Goal: Task Accomplishment & Management: Manage account settings

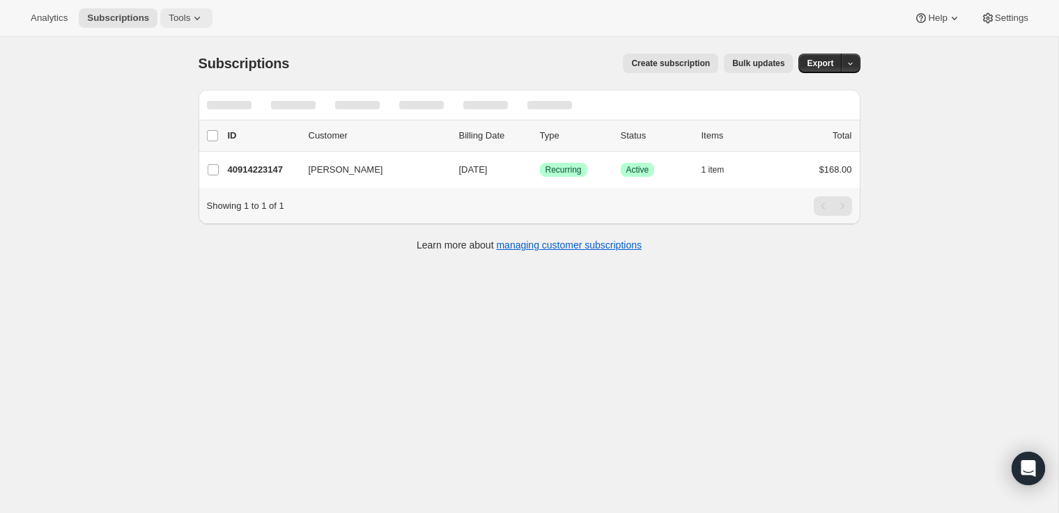
click at [203, 18] on icon at bounding box center [197, 18] width 14 height 14
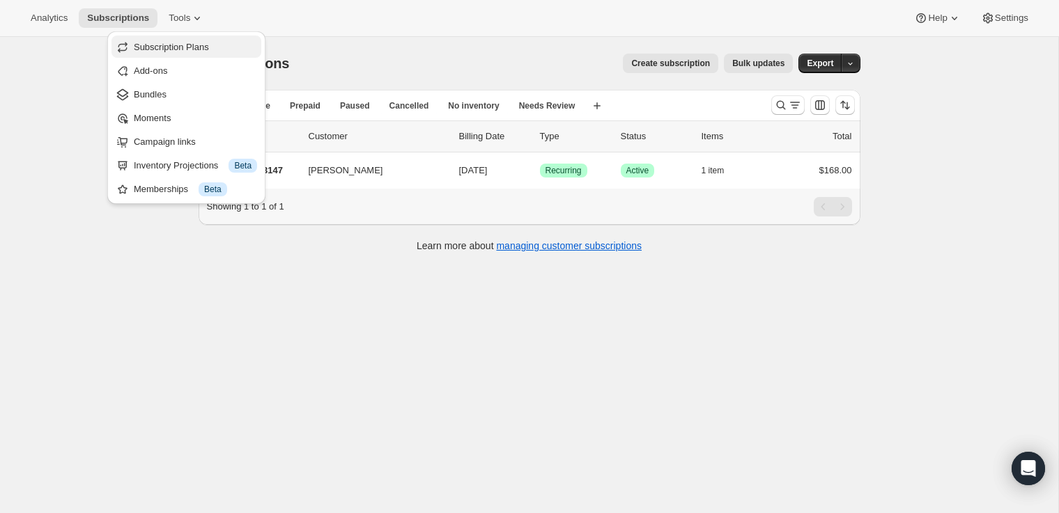
click at [176, 46] on span "Subscription Plans" at bounding box center [171, 47] width 75 height 10
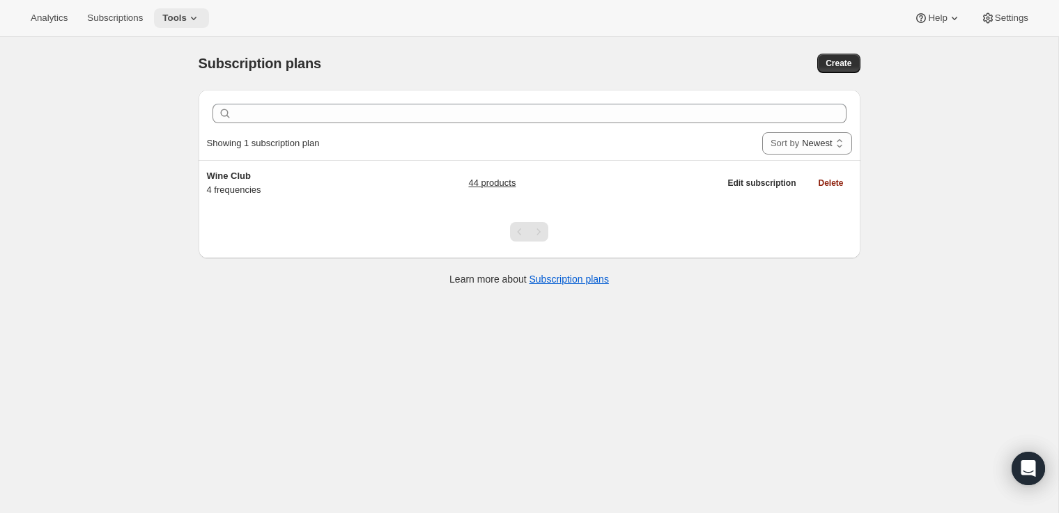
click at [201, 22] on icon at bounding box center [194, 18] width 14 height 14
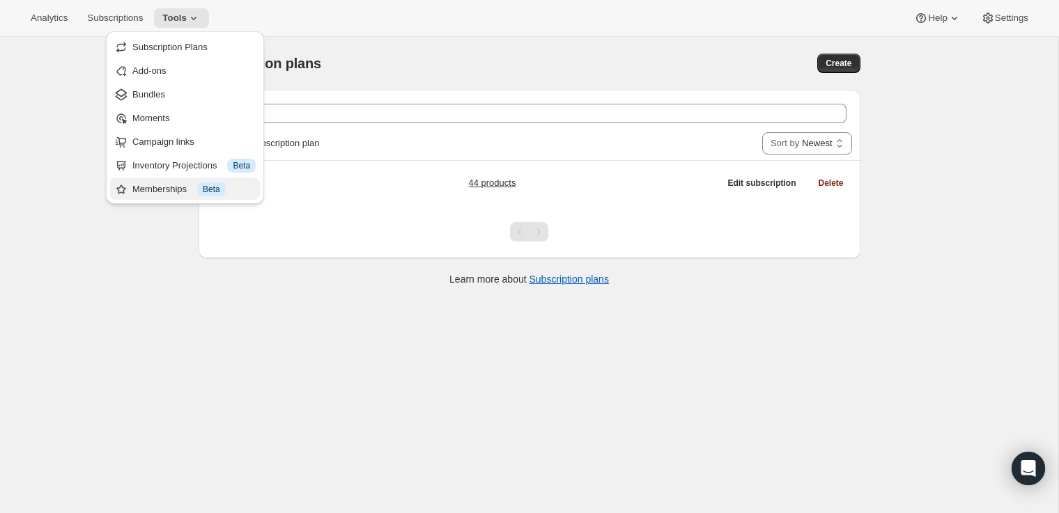
click at [144, 198] on button "Memberships Info Beta" at bounding box center [185, 189] width 150 height 22
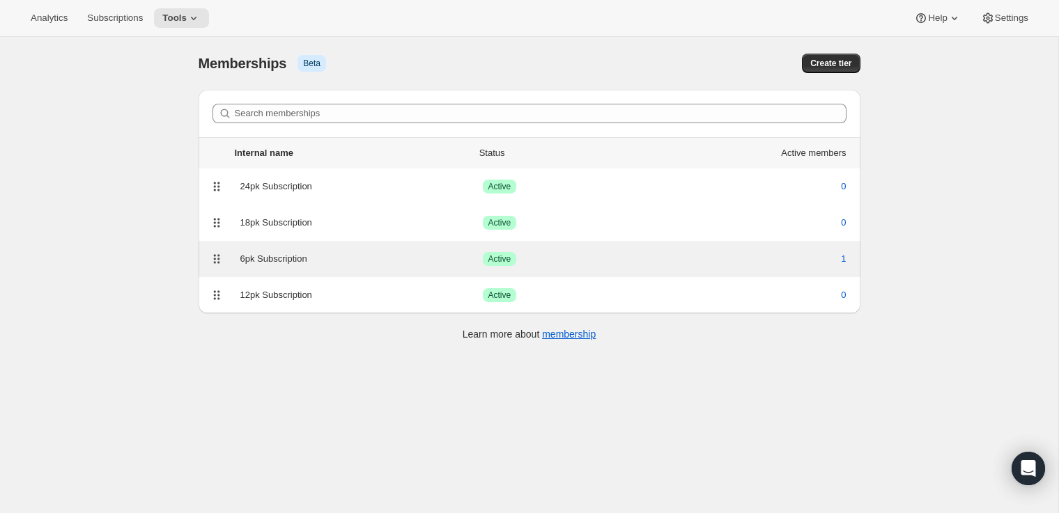
click at [279, 260] on div "6pk Subscription" at bounding box center [361, 259] width 242 height 14
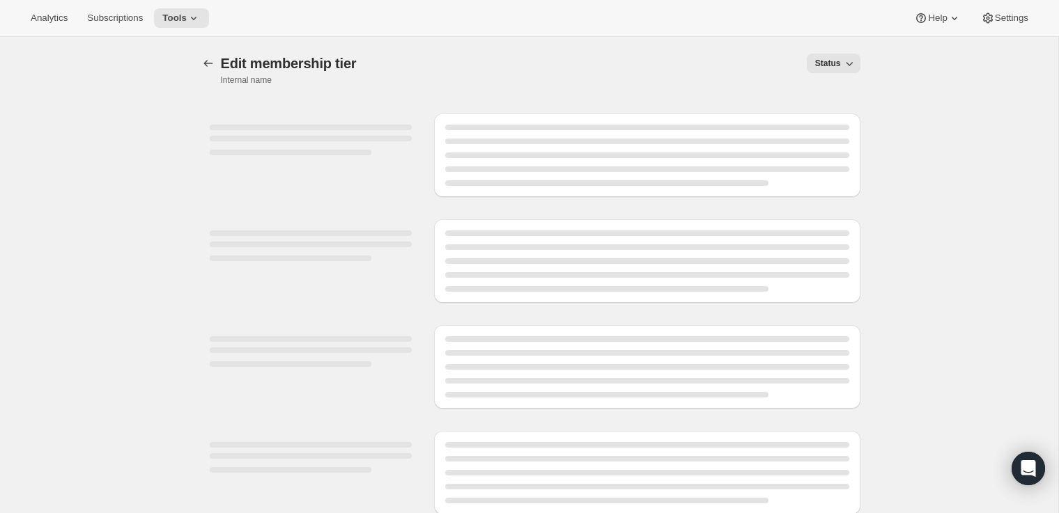
select select "variants"
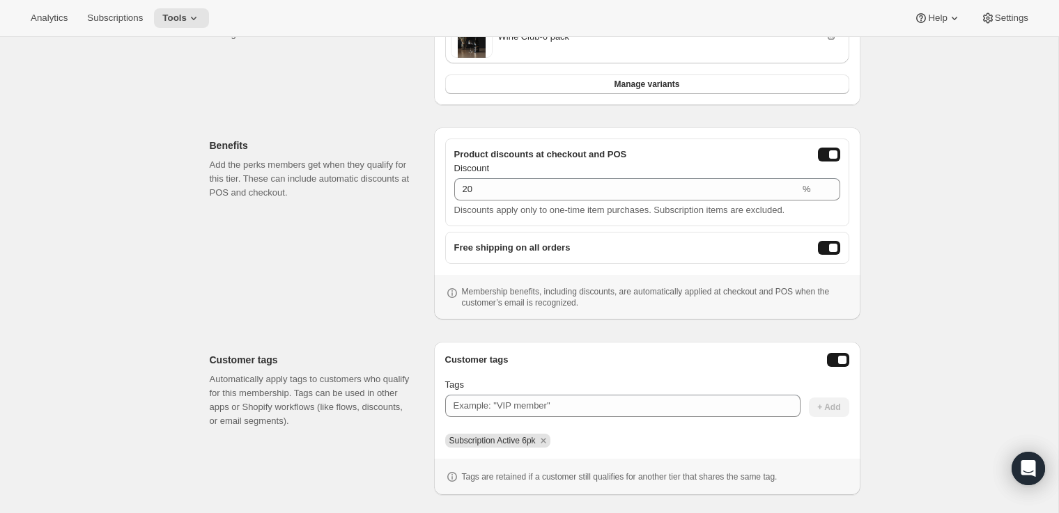
scroll to position [405, 0]
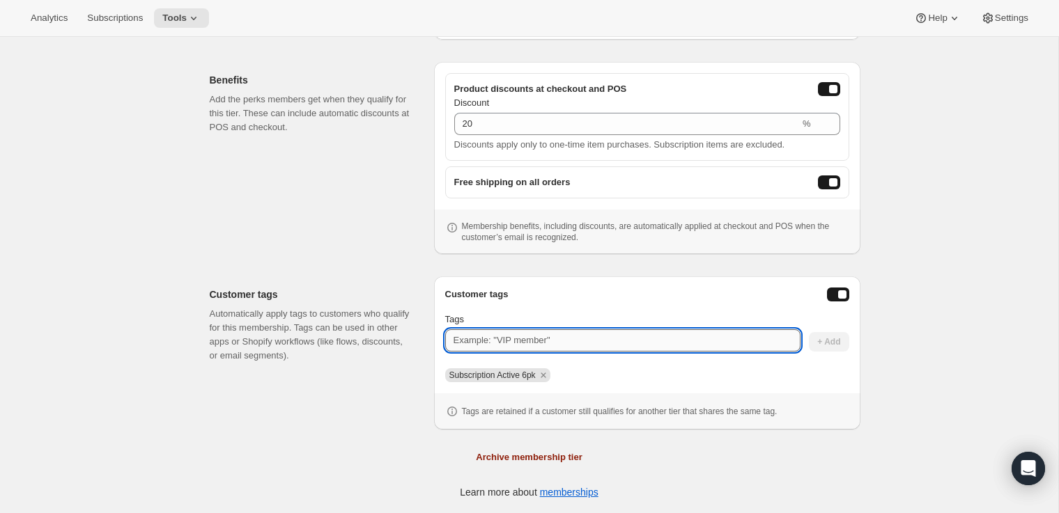
click at [483, 345] on input "Tags" at bounding box center [622, 341] width 355 height 22
type input "DVW20"
click at [835, 343] on span "+ Add" at bounding box center [828, 342] width 23 height 11
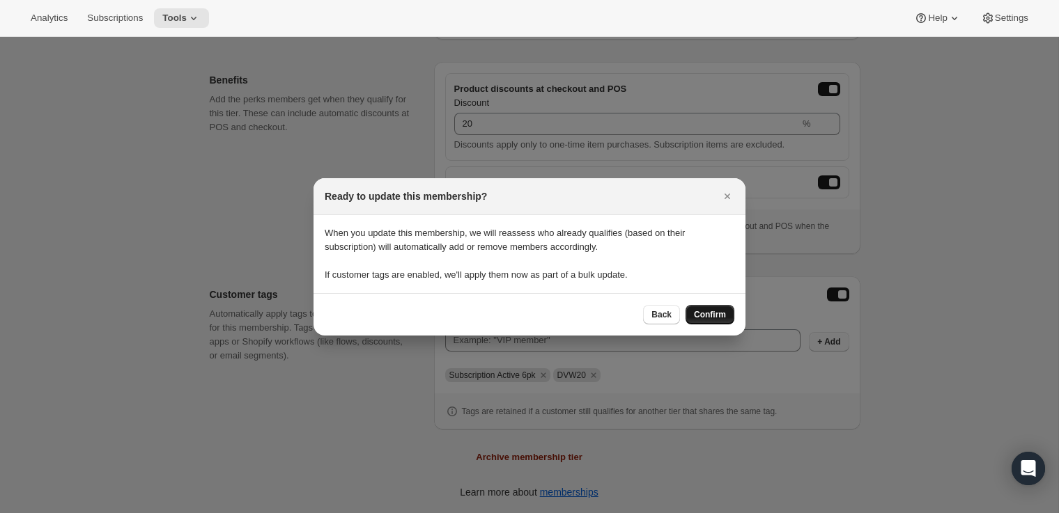
click at [717, 319] on span "Confirm" at bounding box center [710, 314] width 32 height 11
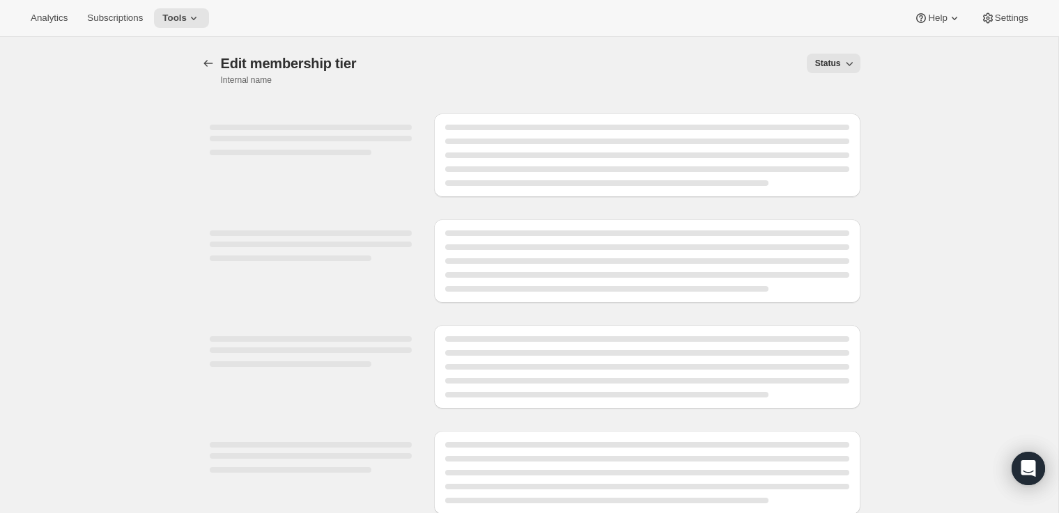
select select "variants"
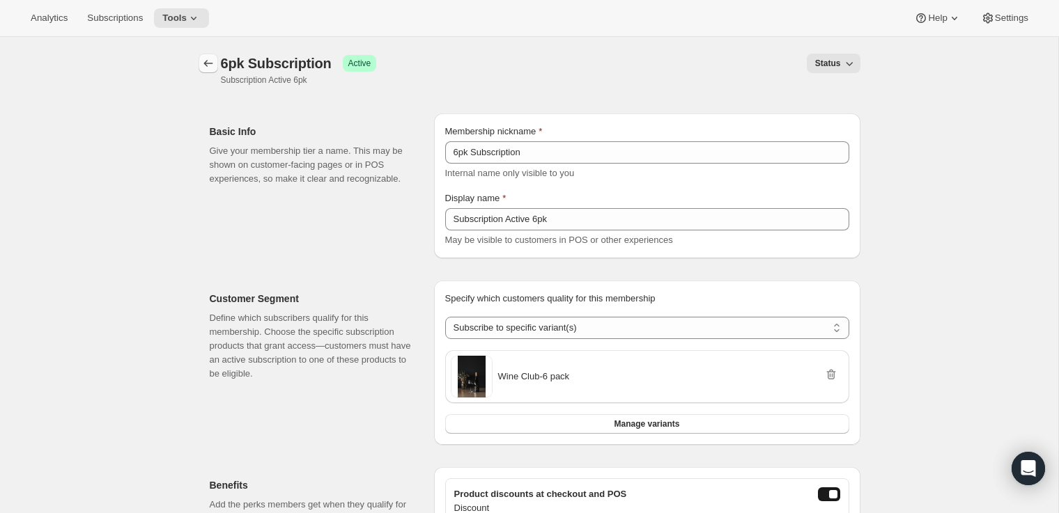
click at [206, 63] on icon "Memberships" at bounding box center [208, 63] width 14 height 14
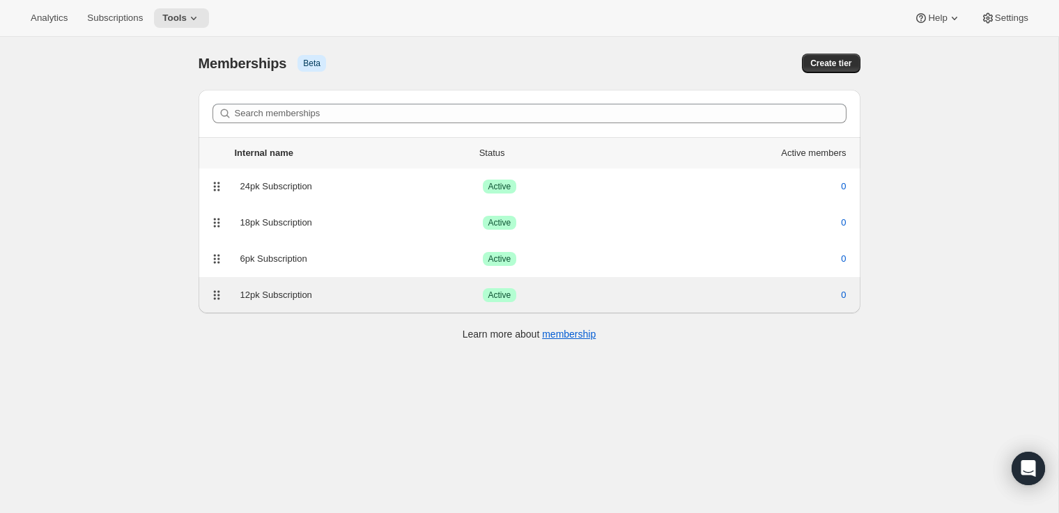
click at [277, 286] on div "12pk Subscription Success Active 0" at bounding box center [529, 296] width 645 height 20
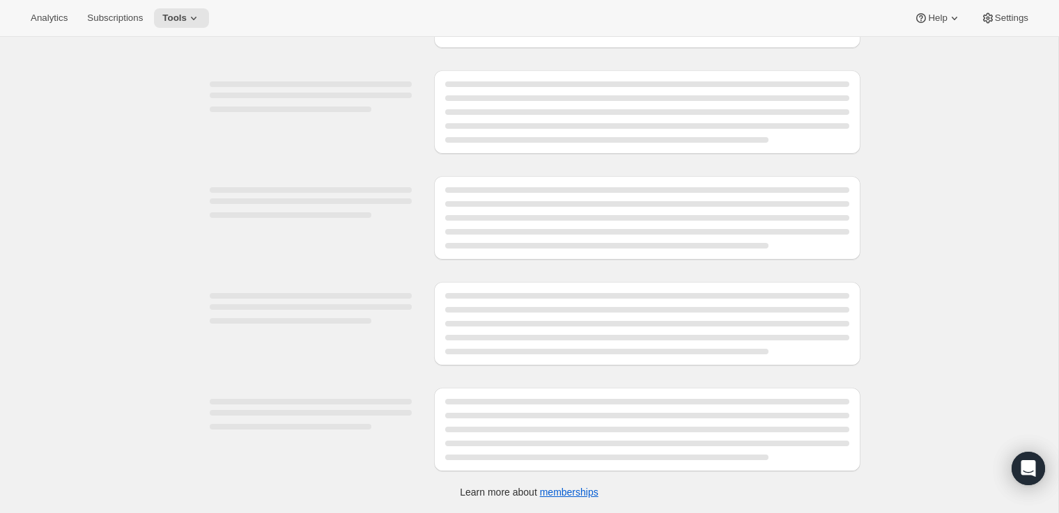
select select "variants"
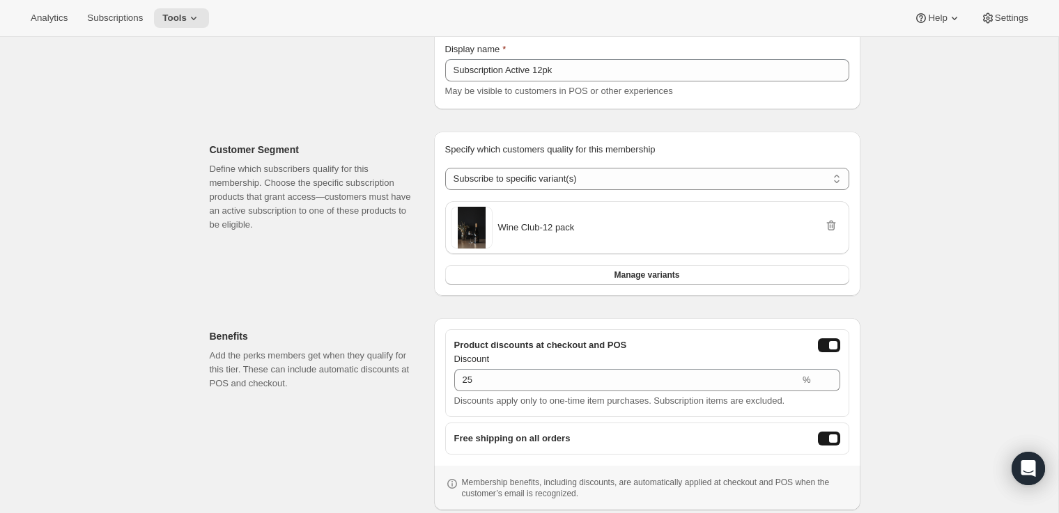
scroll to position [405, 0]
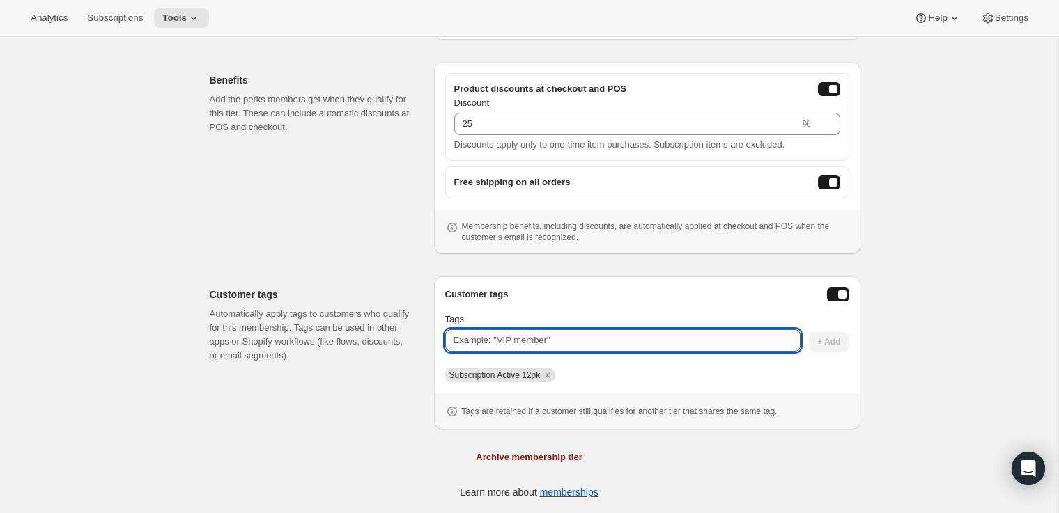
click at [548, 341] on input "Tags" at bounding box center [622, 341] width 355 height 22
type input "DVW25"
click at [836, 341] on span "+ Add" at bounding box center [828, 342] width 23 height 11
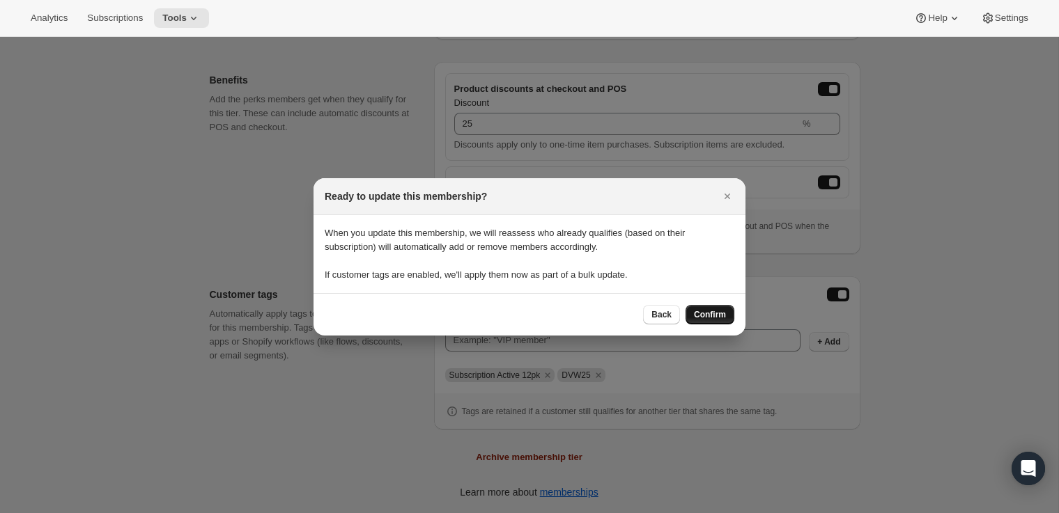
click at [713, 315] on span "Confirm" at bounding box center [710, 314] width 32 height 11
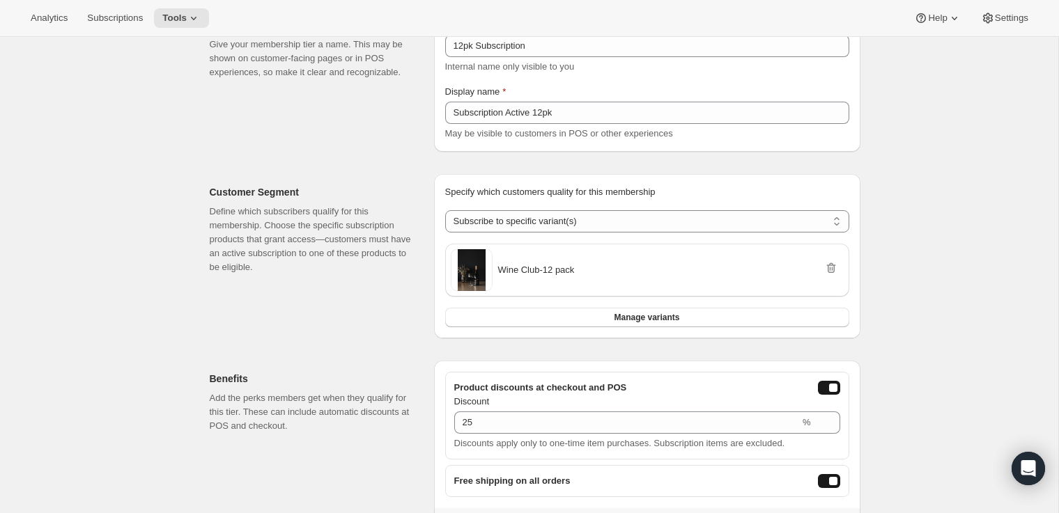
scroll to position [0, 0]
